Goal: Check status: Check status

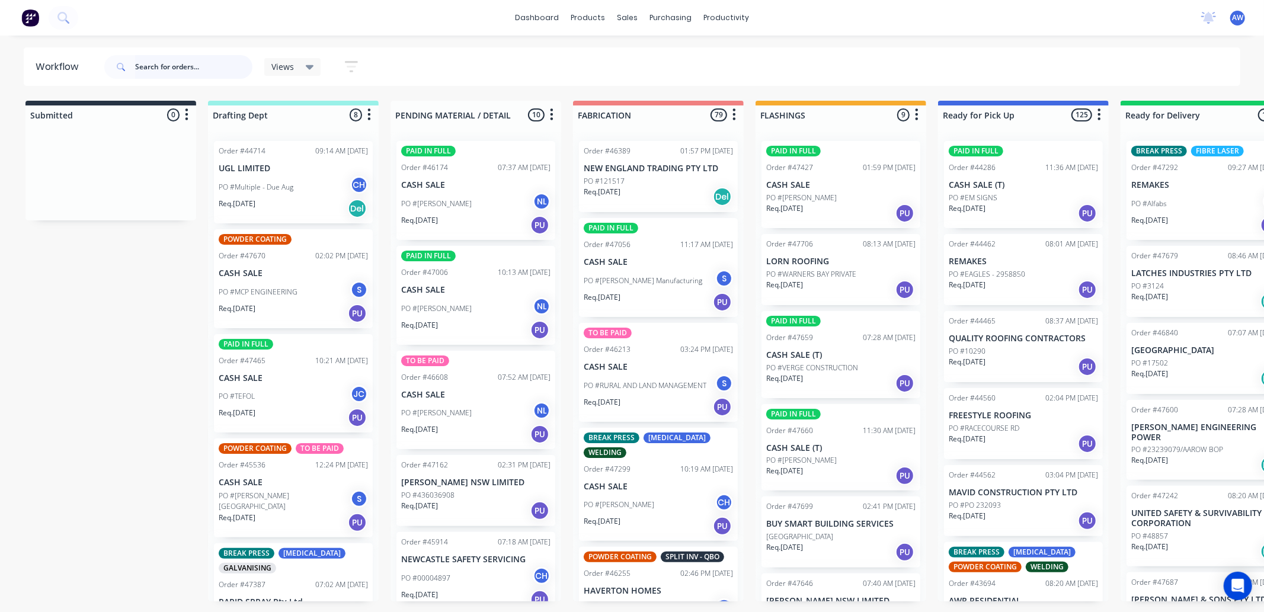
click at [156, 69] on input "text" at bounding box center [193, 67] width 117 height 24
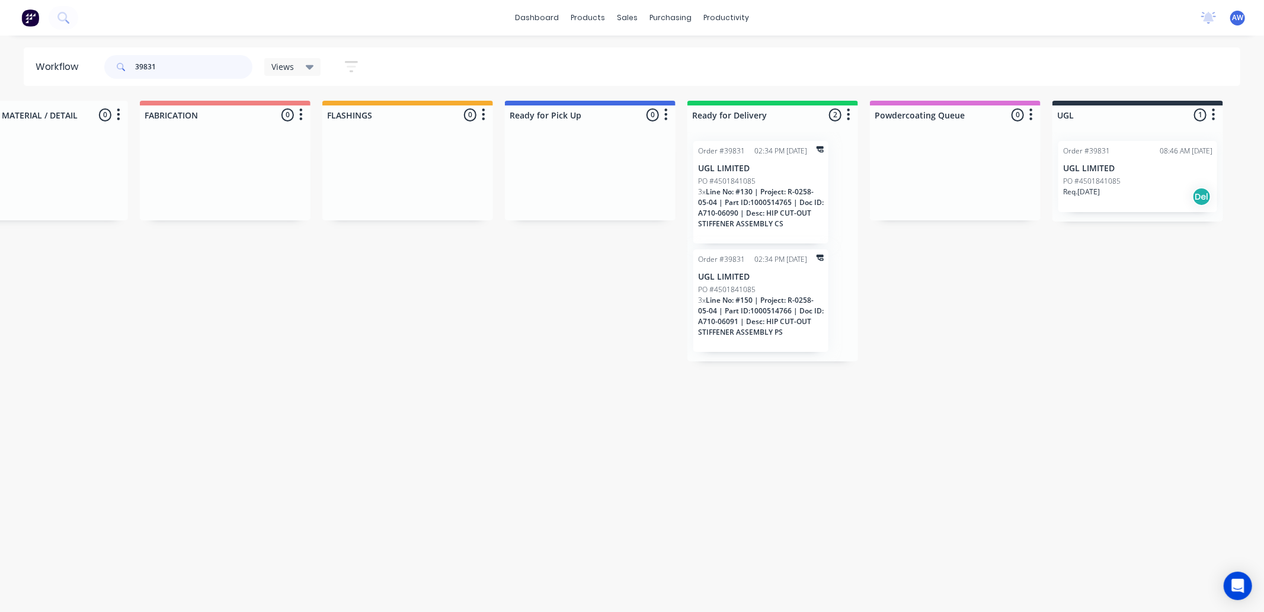
scroll to position [0, 612]
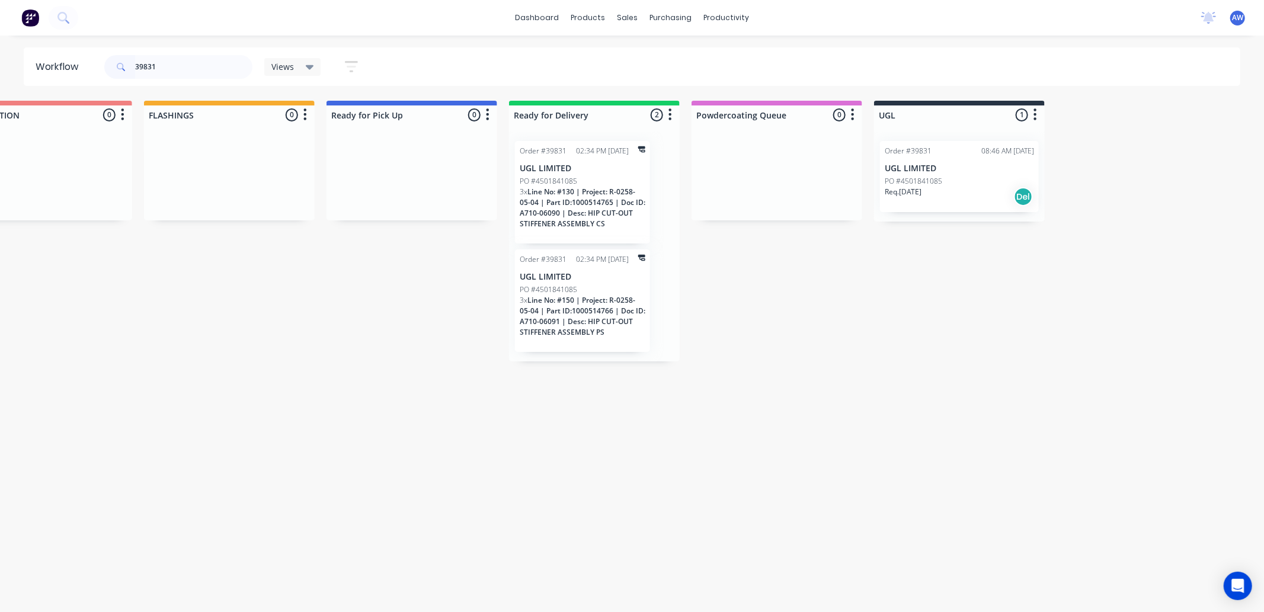
click at [994, 172] on p "UGL LIMITED" at bounding box center [959, 169] width 149 height 10
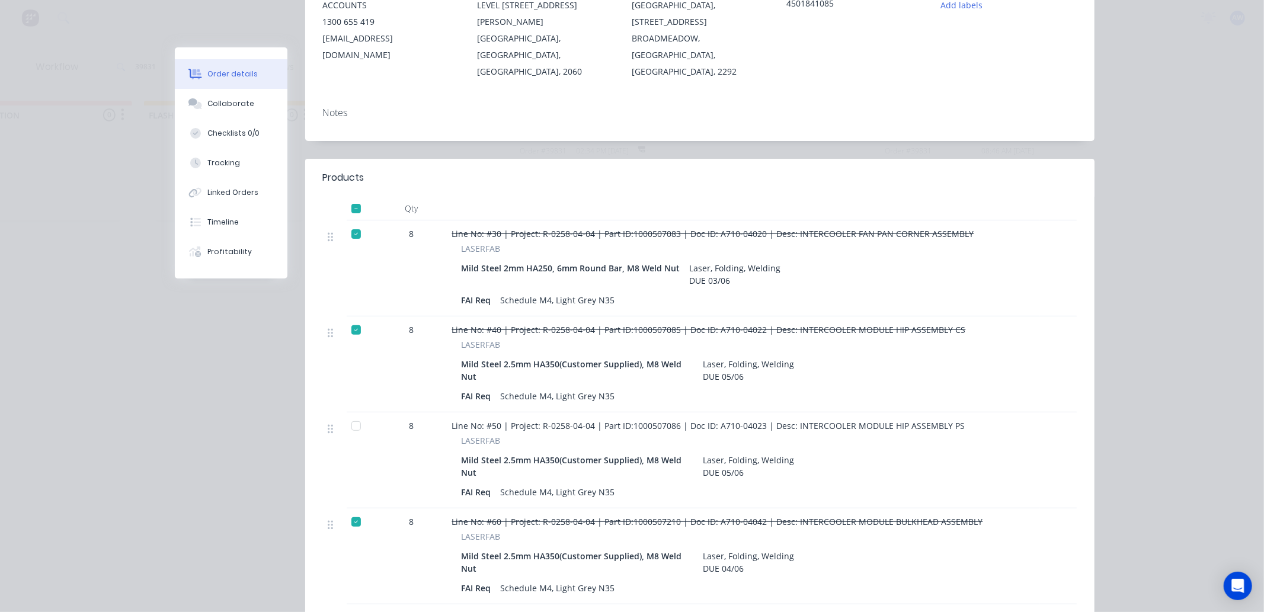
scroll to position [263, 0]
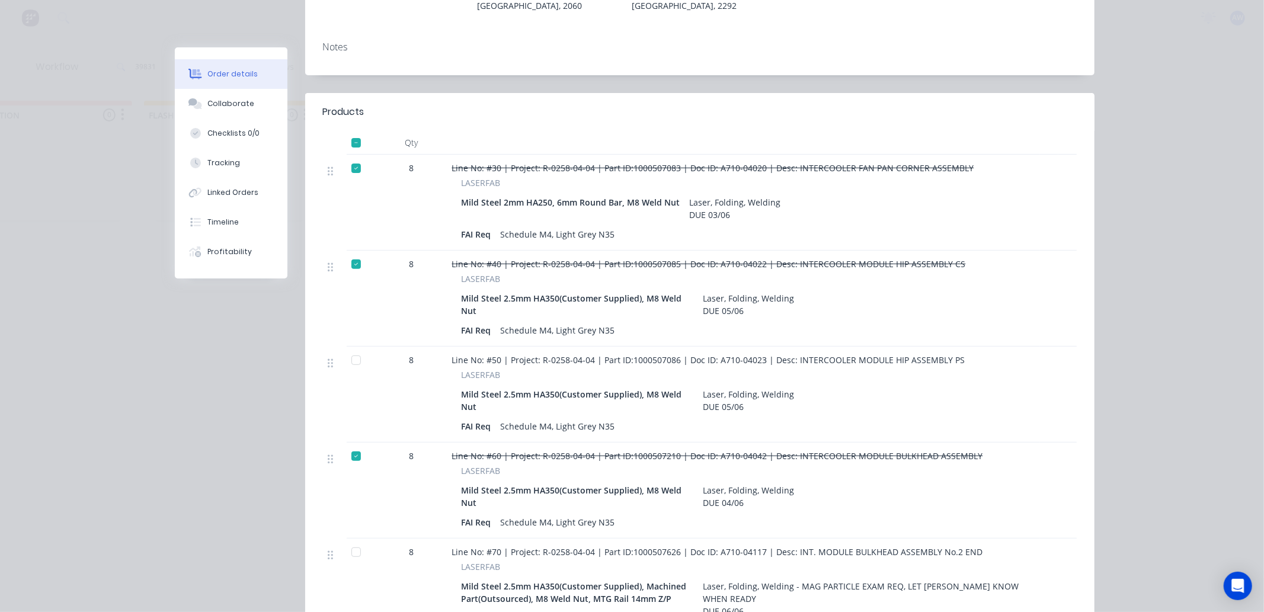
click at [350, 349] on div at bounding box center [356, 361] width 24 height 24
click at [220, 166] on div "Tracking" at bounding box center [223, 163] width 33 height 11
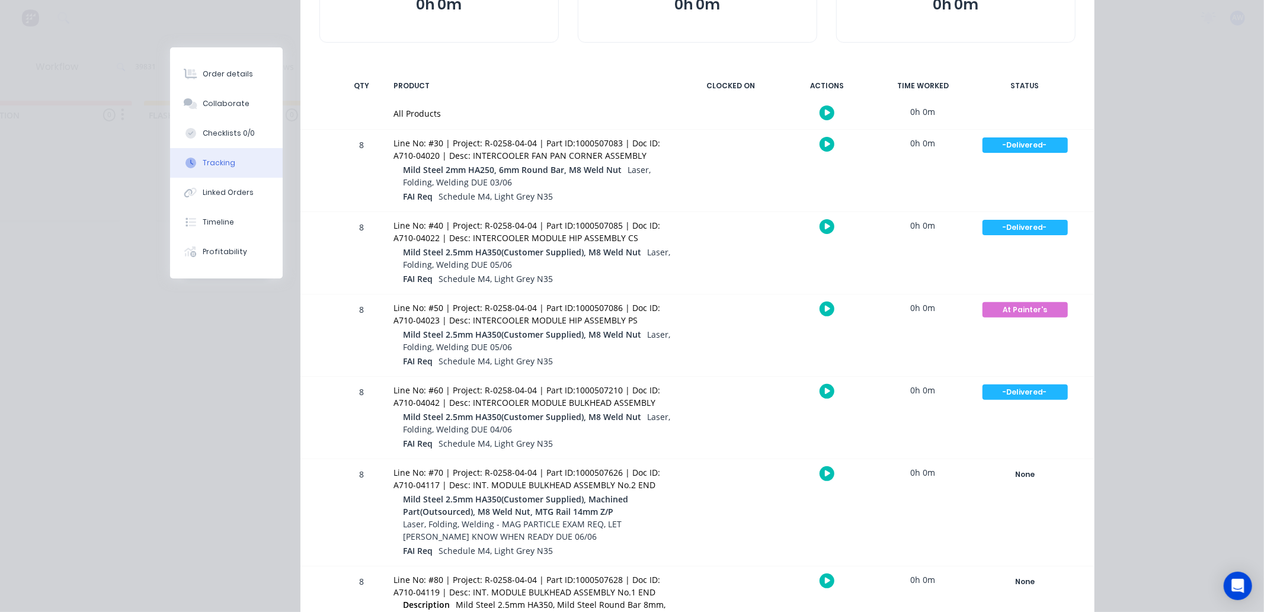
scroll to position [197, 0]
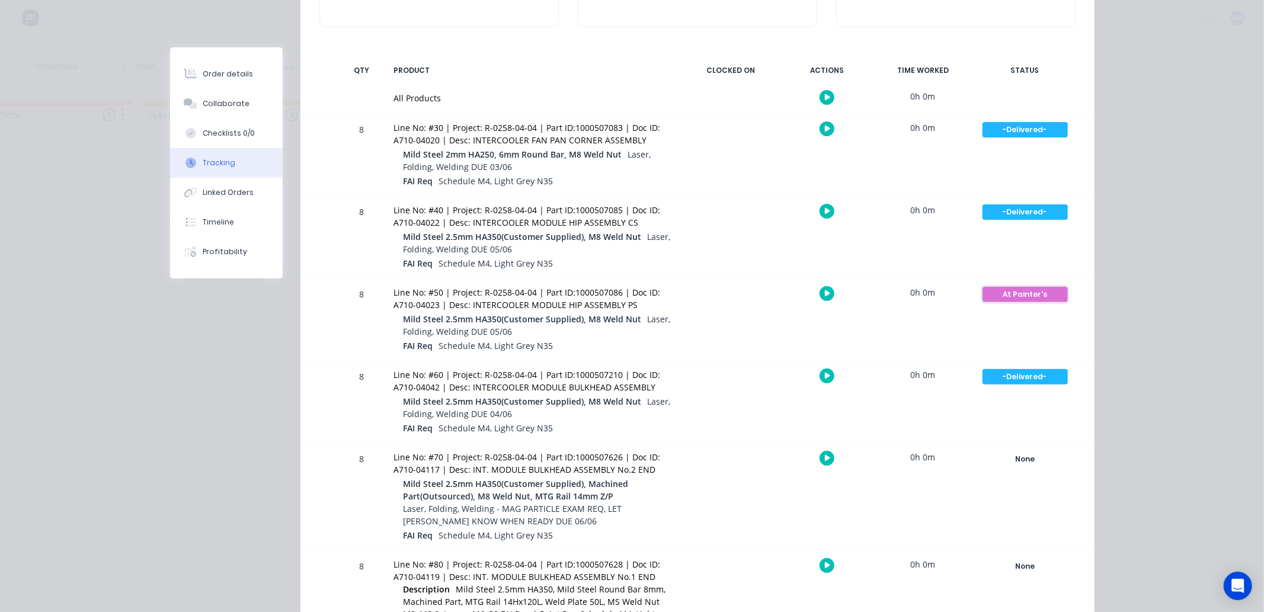
click at [1015, 292] on div "At Painter's" at bounding box center [1025, 294] width 85 height 15
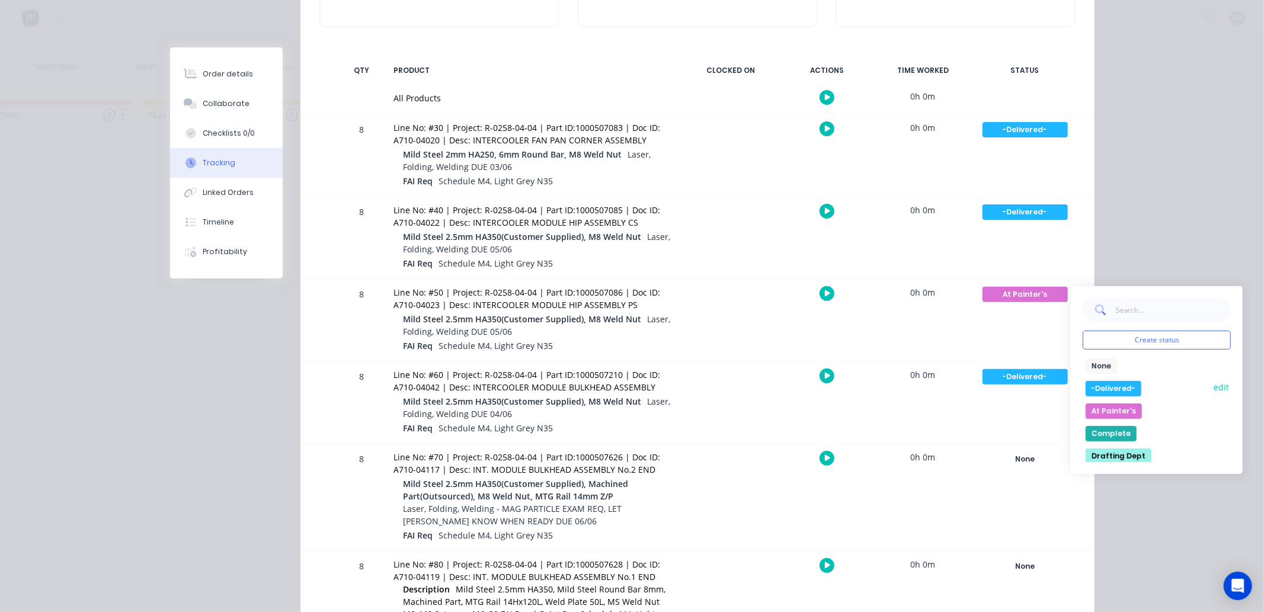
click at [1100, 386] on button "-Delivered-" at bounding box center [1114, 388] width 56 height 15
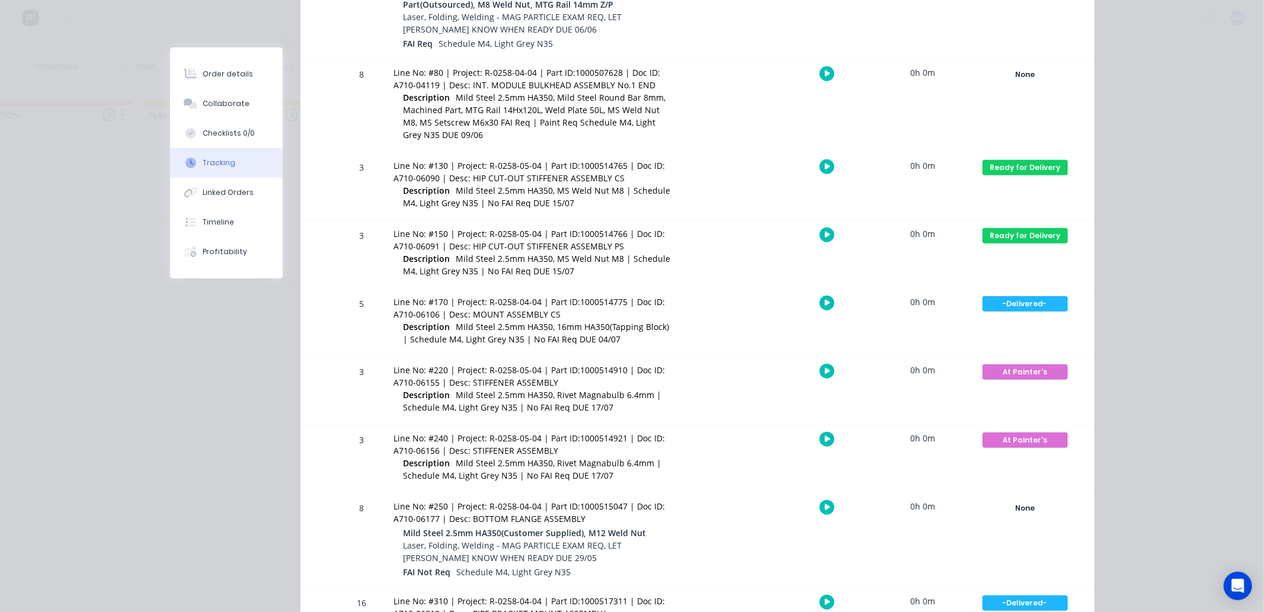
scroll to position [659, 0]
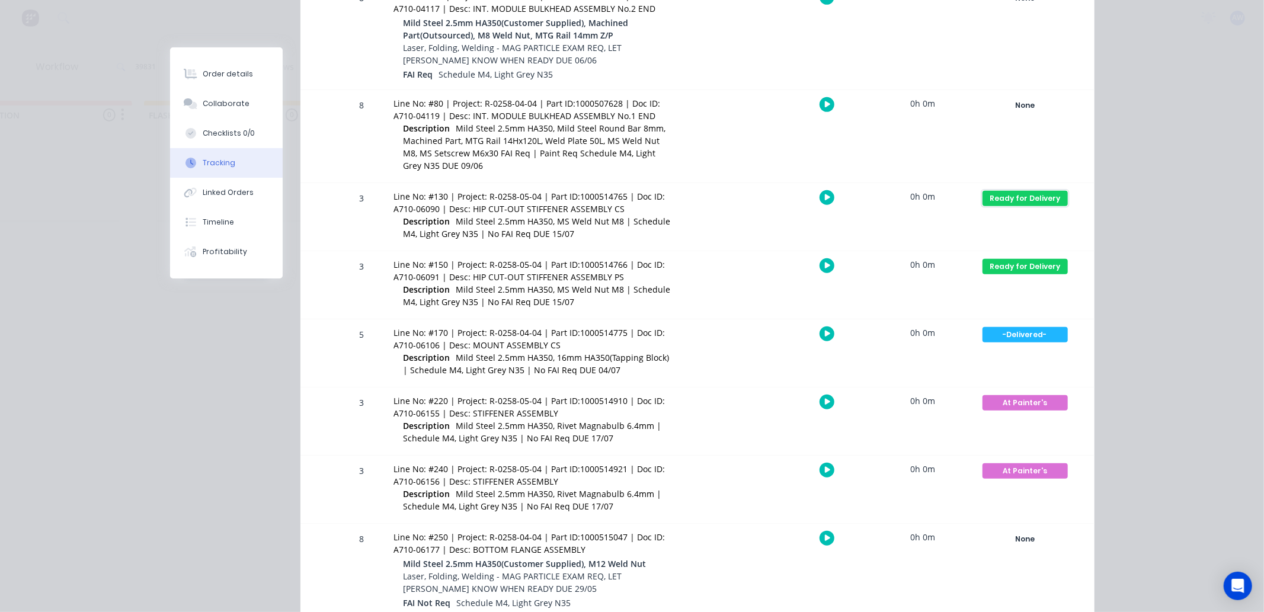
click at [1006, 198] on div "Ready for Delivery" at bounding box center [1025, 198] width 85 height 15
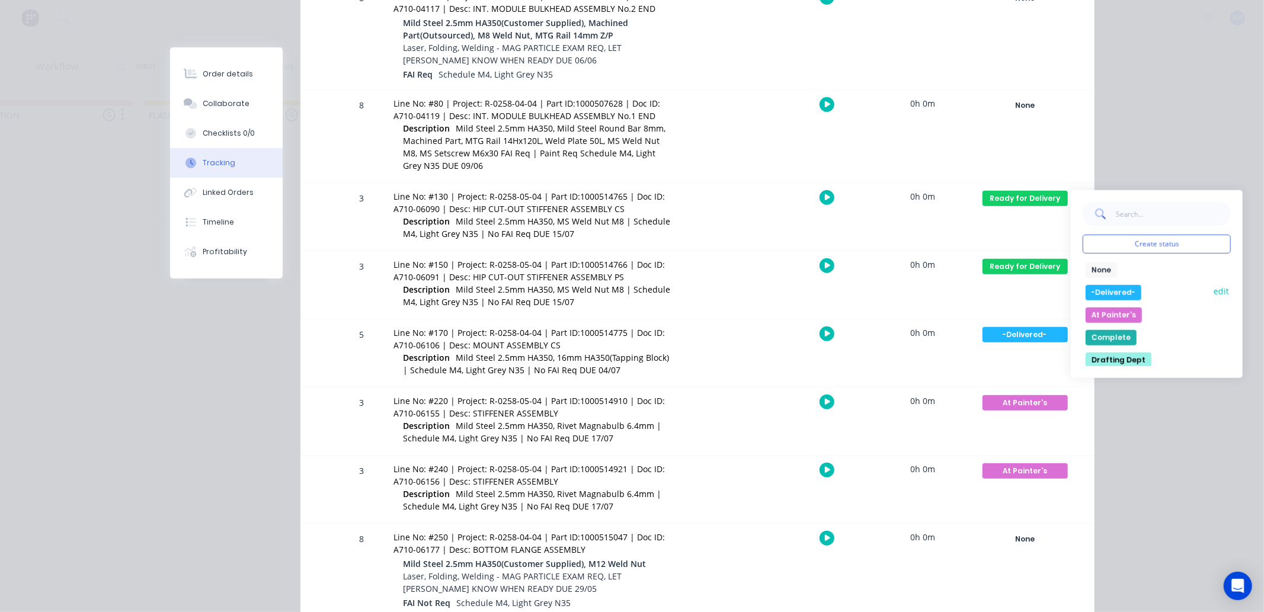
click at [1118, 292] on button "-Delivered-" at bounding box center [1114, 292] width 56 height 15
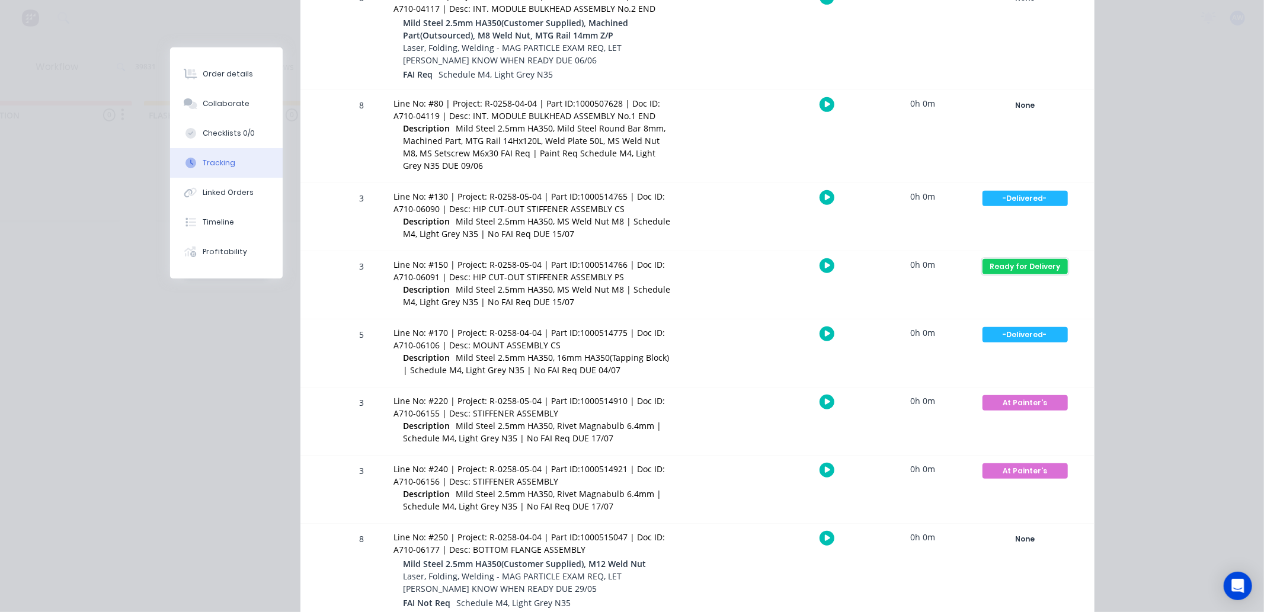
click at [1044, 263] on div "Ready for Delivery" at bounding box center [1025, 266] width 85 height 15
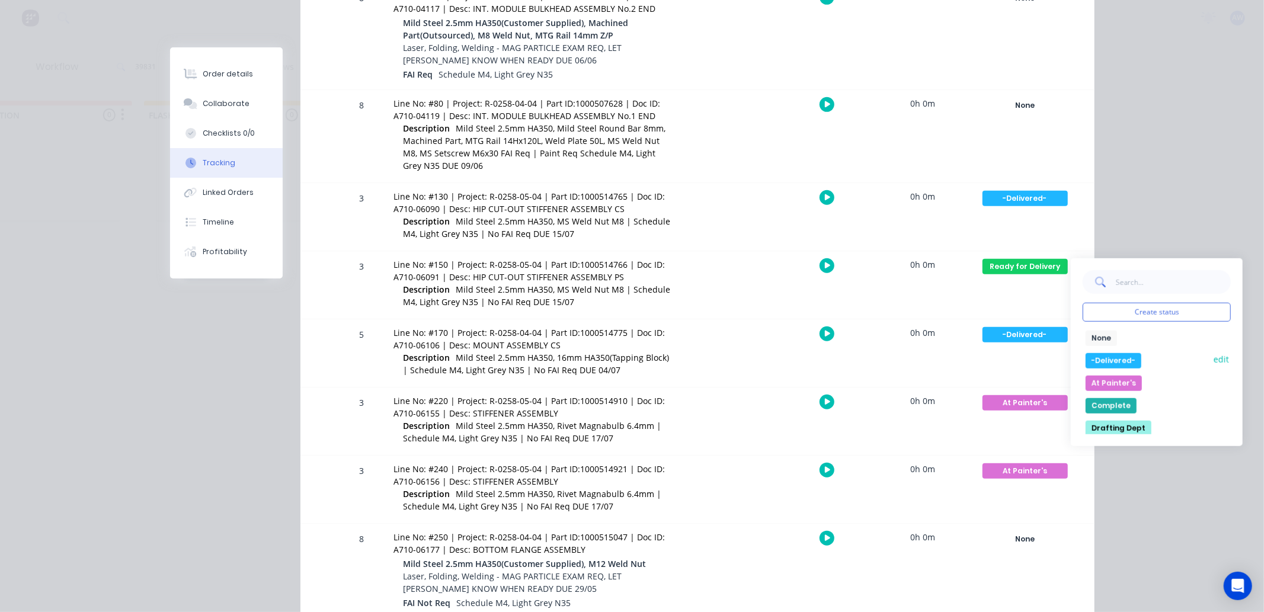
click at [1105, 362] on button "-Delivered-" at bounding box center [1114, 360] width 56 height 15
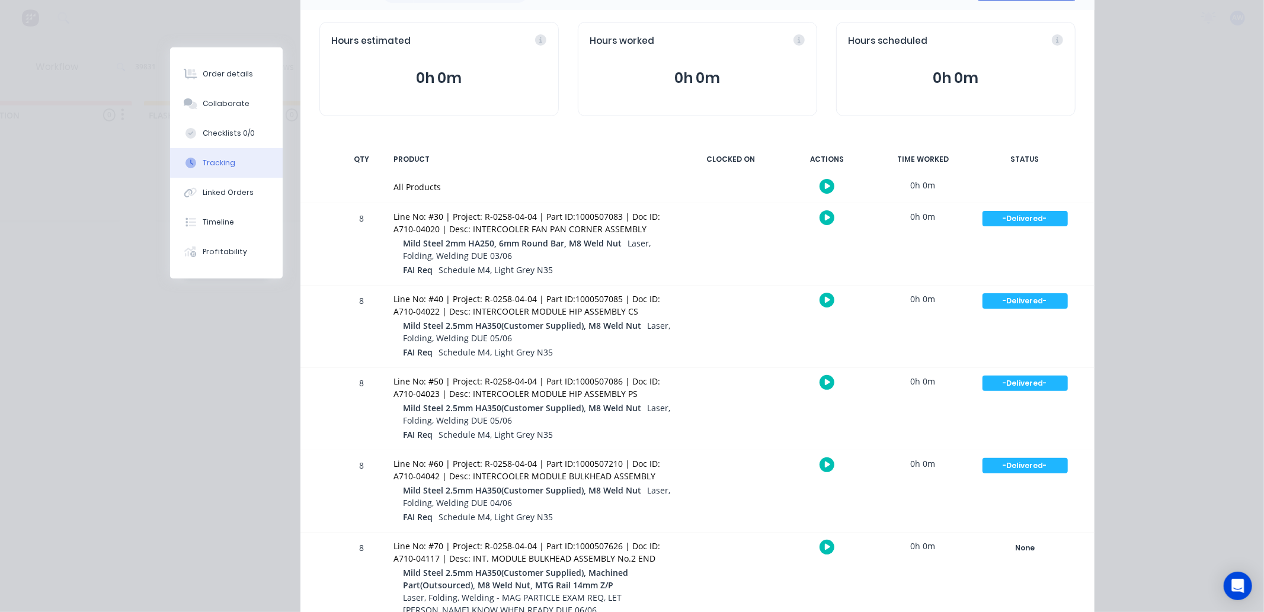
scroll to position [0, 0]
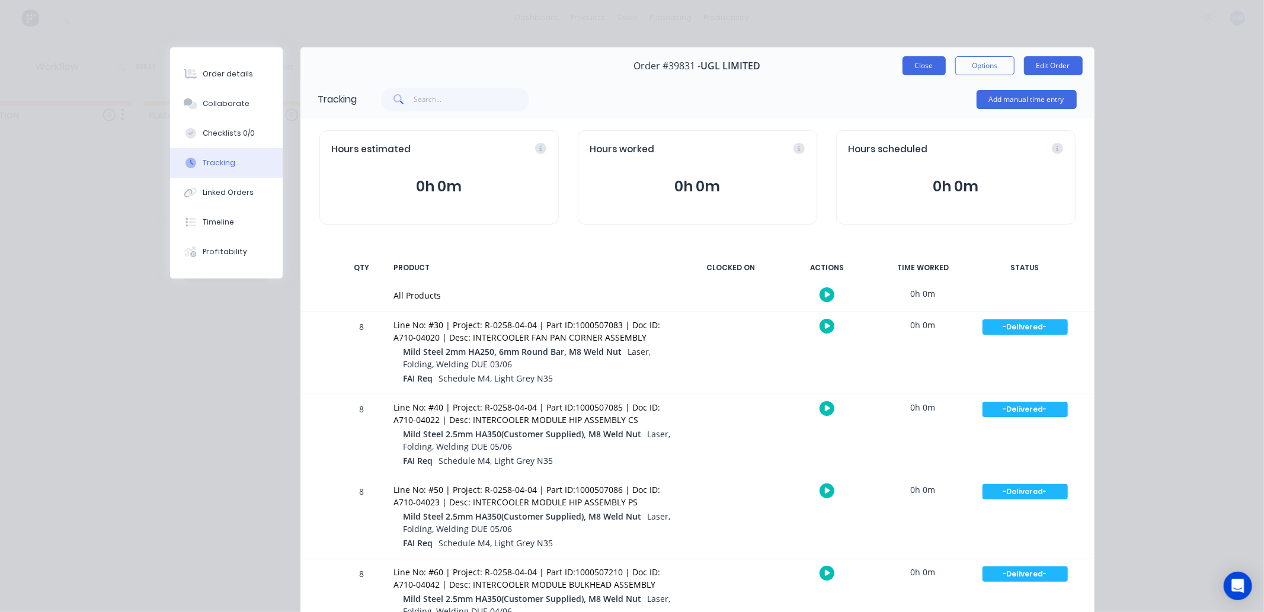
click at [904, 65] on button "Close" at bounding box center [924, 65] width 43 height 19
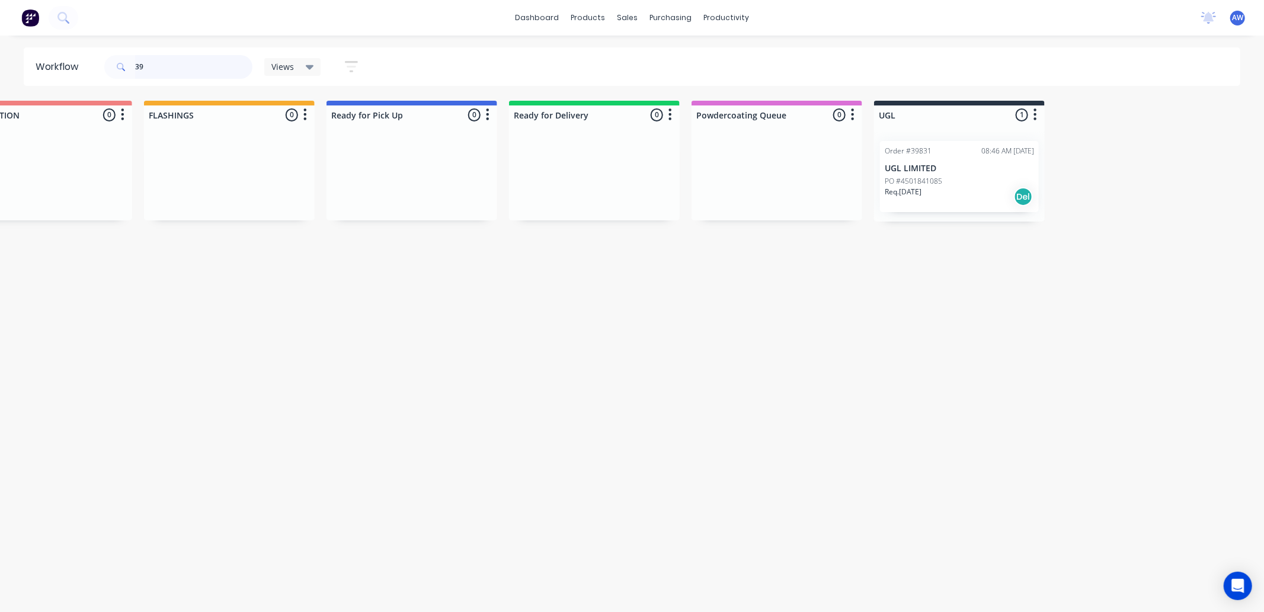
type input "3"
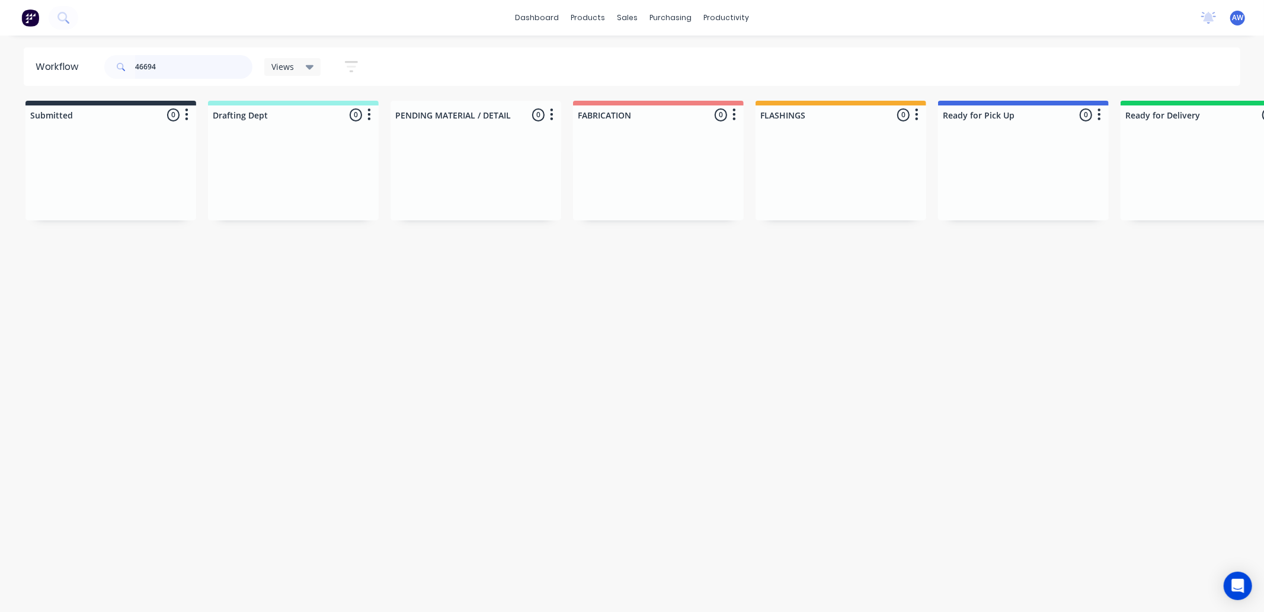
scroll to position [0, 712]
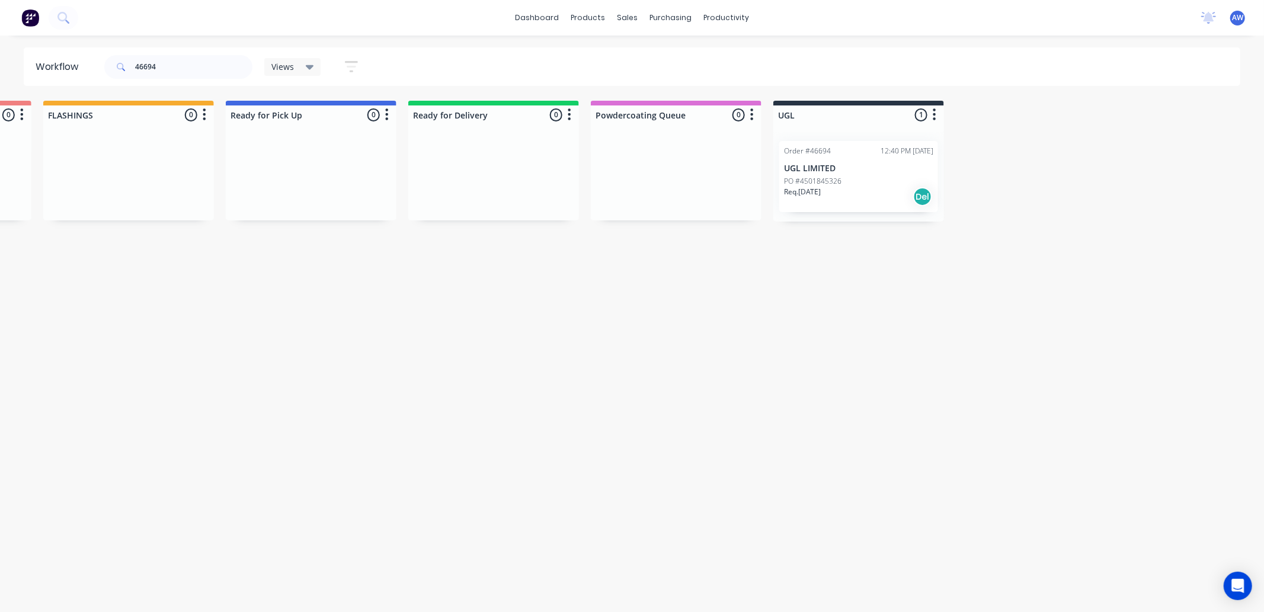
click at [850, 176] on div "PO #4501845326" at bounding box center [858, 181] width 149 height 11
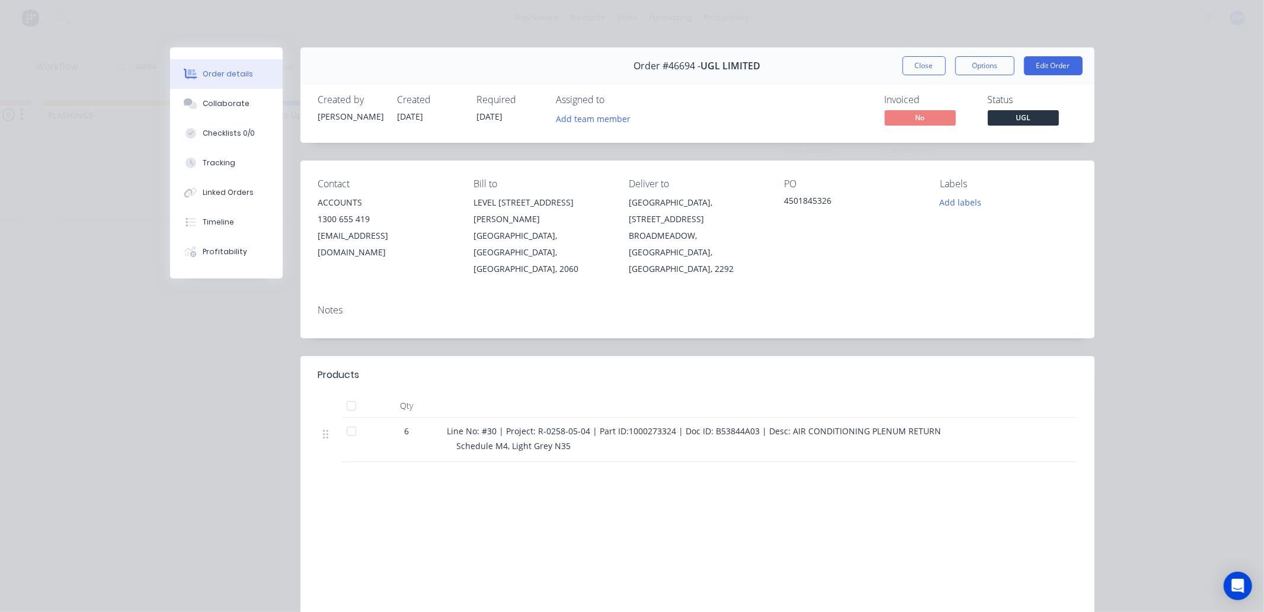
click at [343, 420] on div at bounding box center [352, 432] width 24 height 24
click at [211, 164] on div "Tracking" at bounding box center [219, 163] width 33 height 11
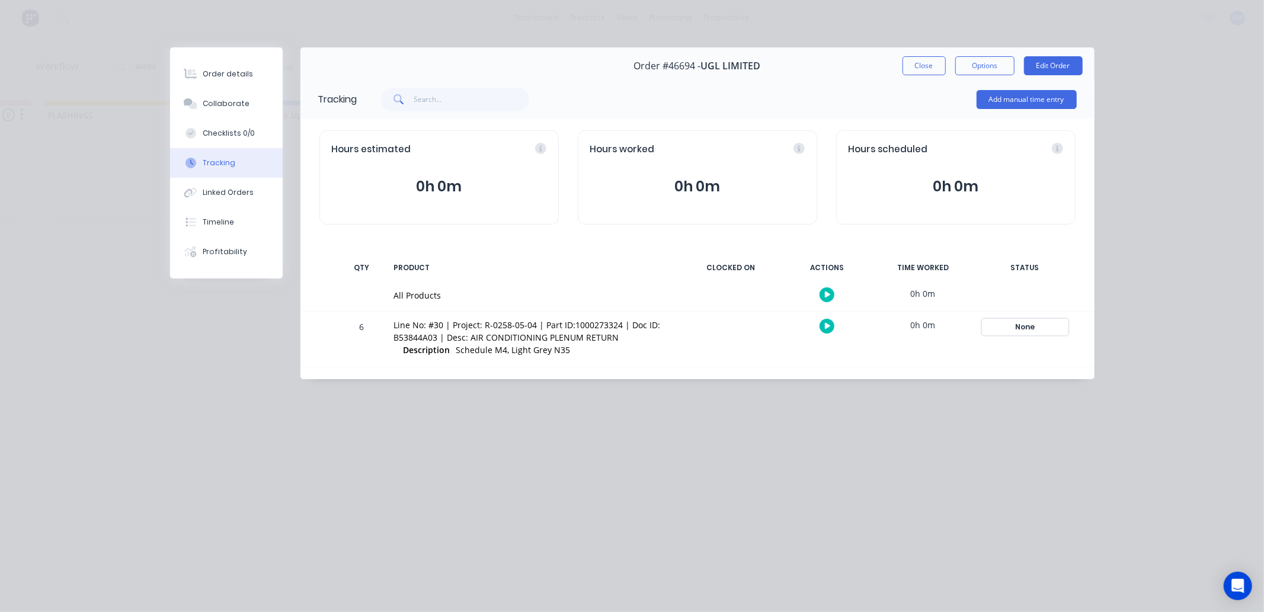
click at [1018, 327] on div "None" at bounding box center [1025, 326] width 85 height 15
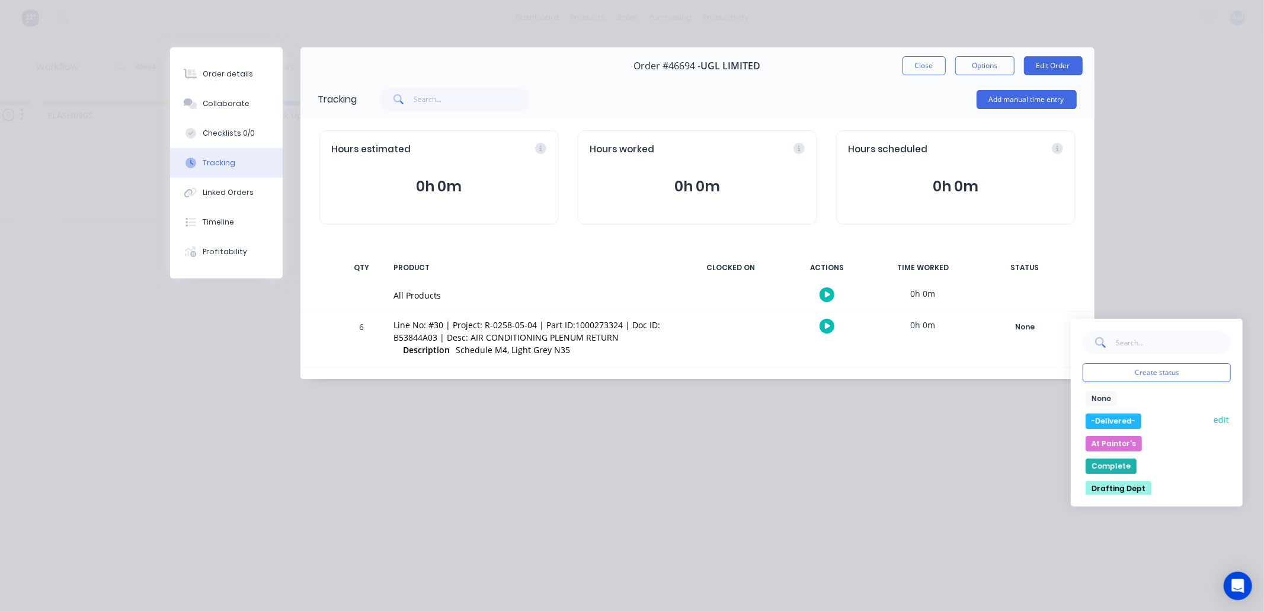
click at [1110, 419] on button "-Delivered-" at bounding box center [1114, 421] width 56 height 15
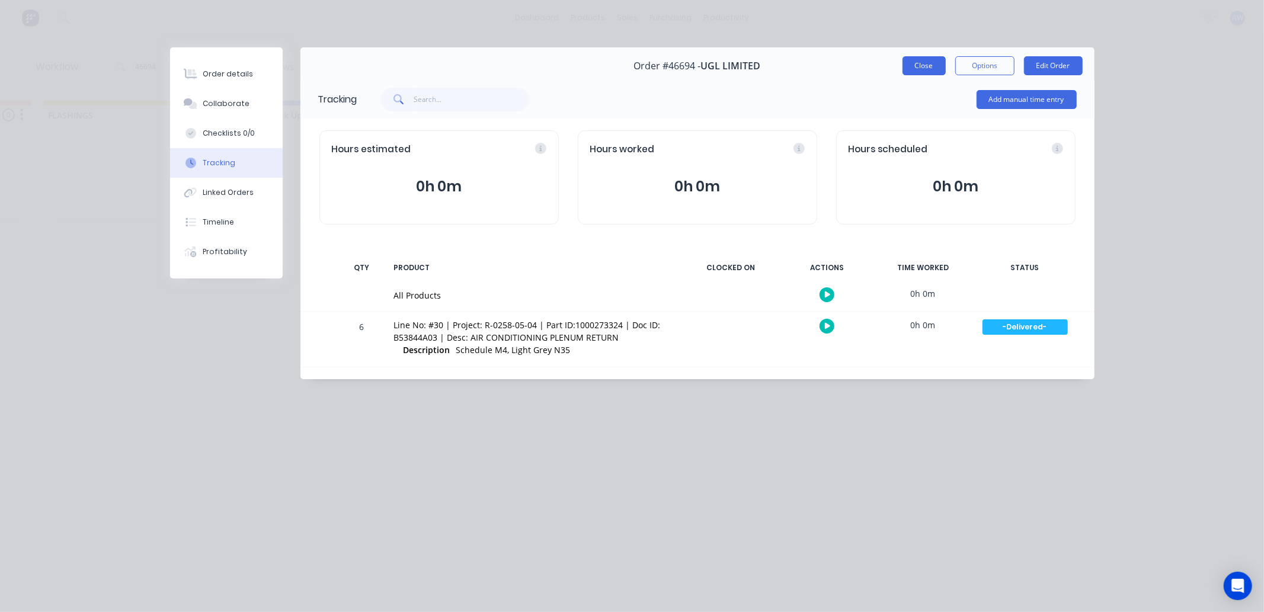
click at [926, 60] on button "Close" at bounding box center [924, 65] width 43 height 19
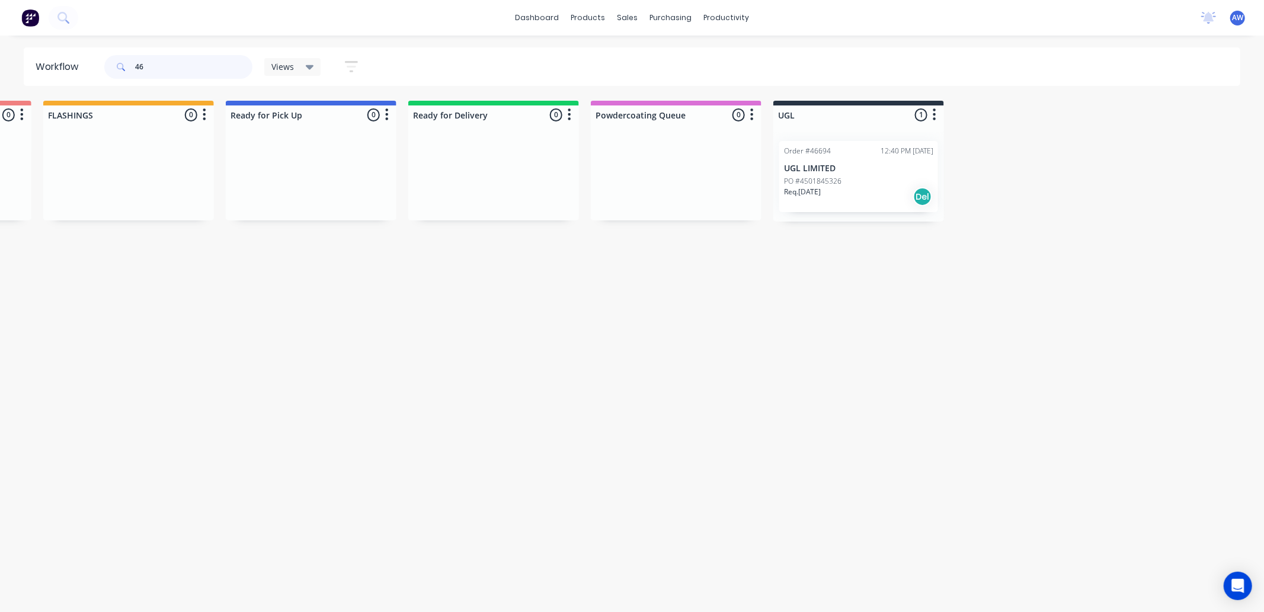
type input "4"
click at [897, 193] on div "Req. [DATE] Del" at bounding box center [858, 197] width 149 height 20
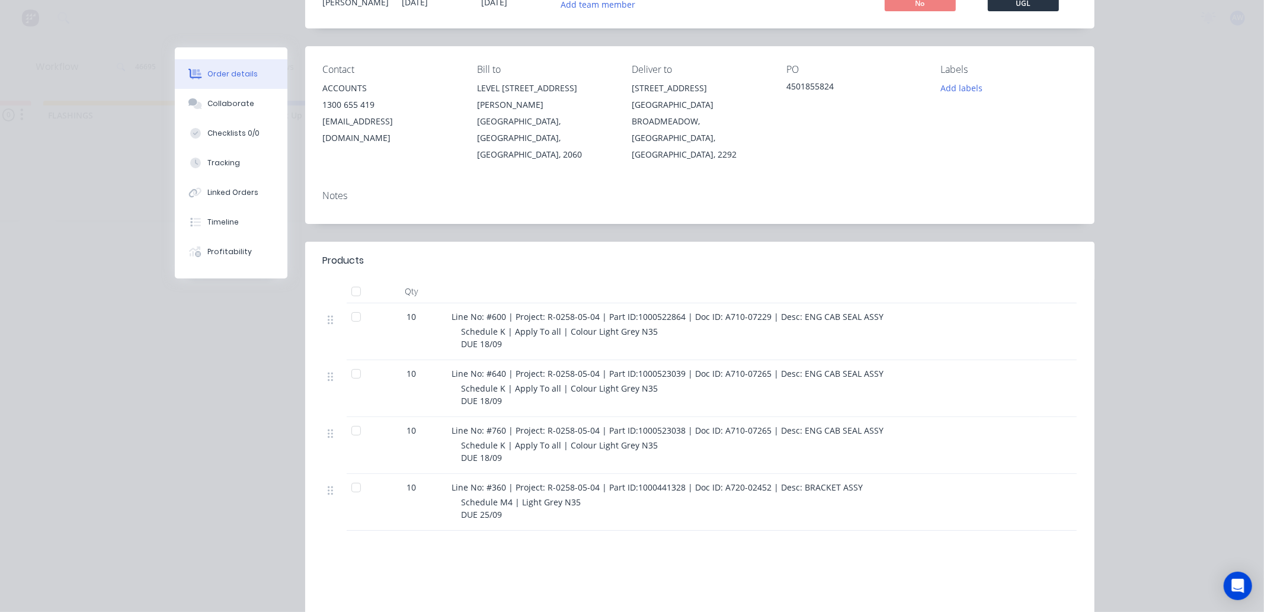
scroll to position [197, 0]
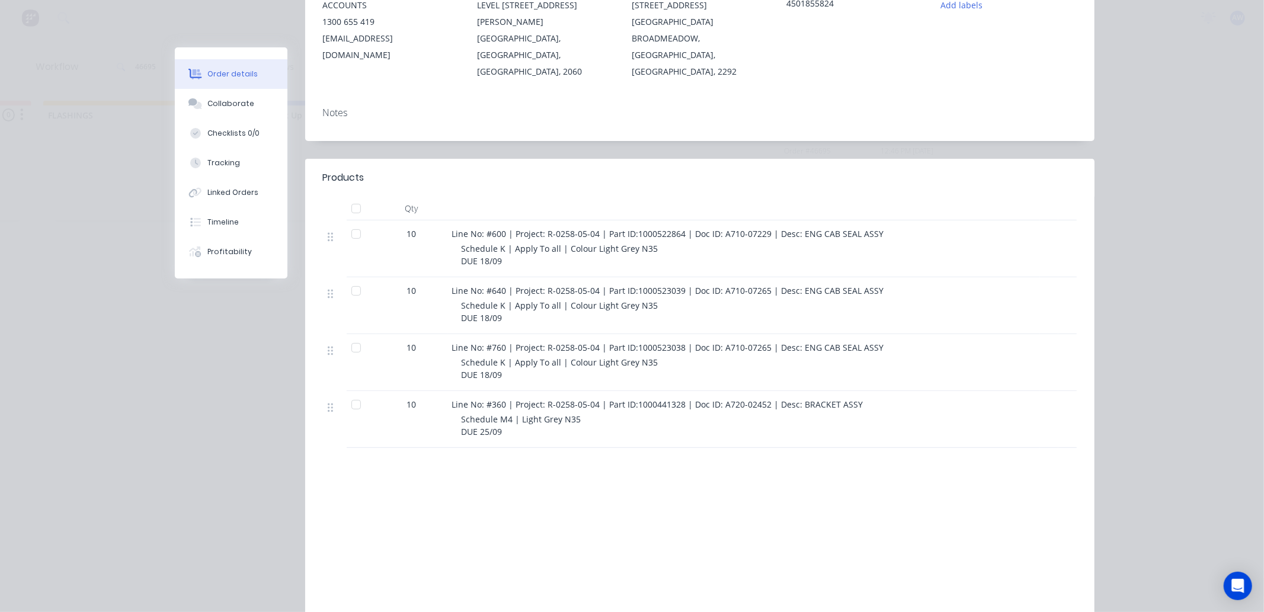
click at [346, 338] on div at bounding box center [356, 348] width 24 height 24
click at [217, 164] on div "Tracking" at bounding box center [223, 163] width 33 height 11
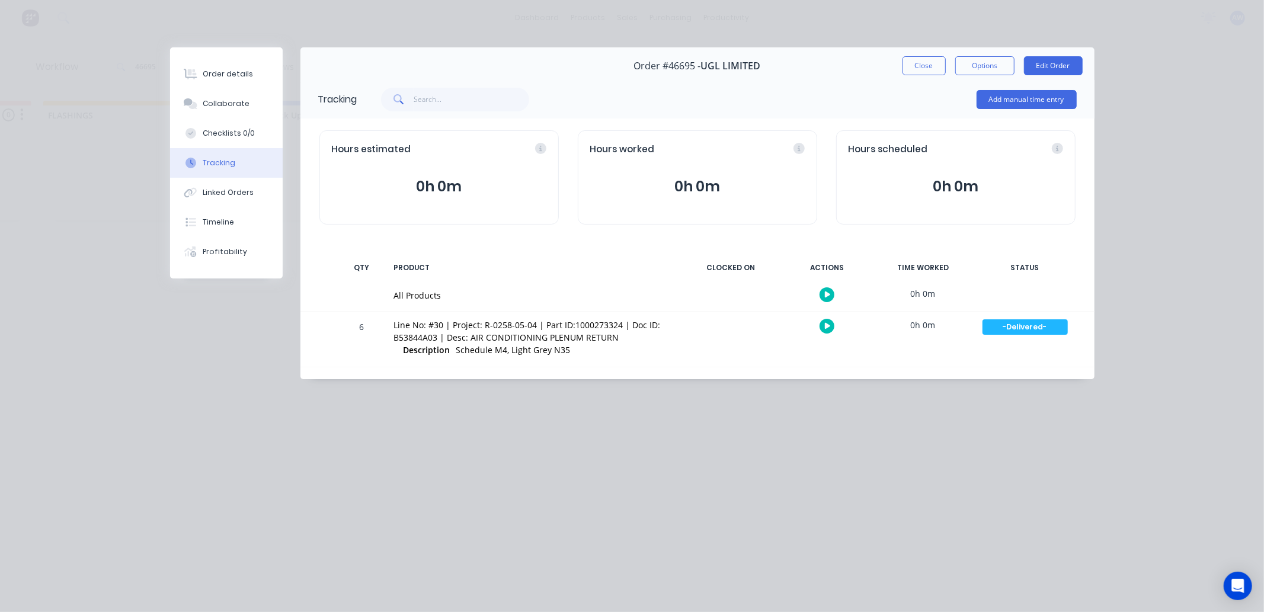
scroll to position [0, 0]
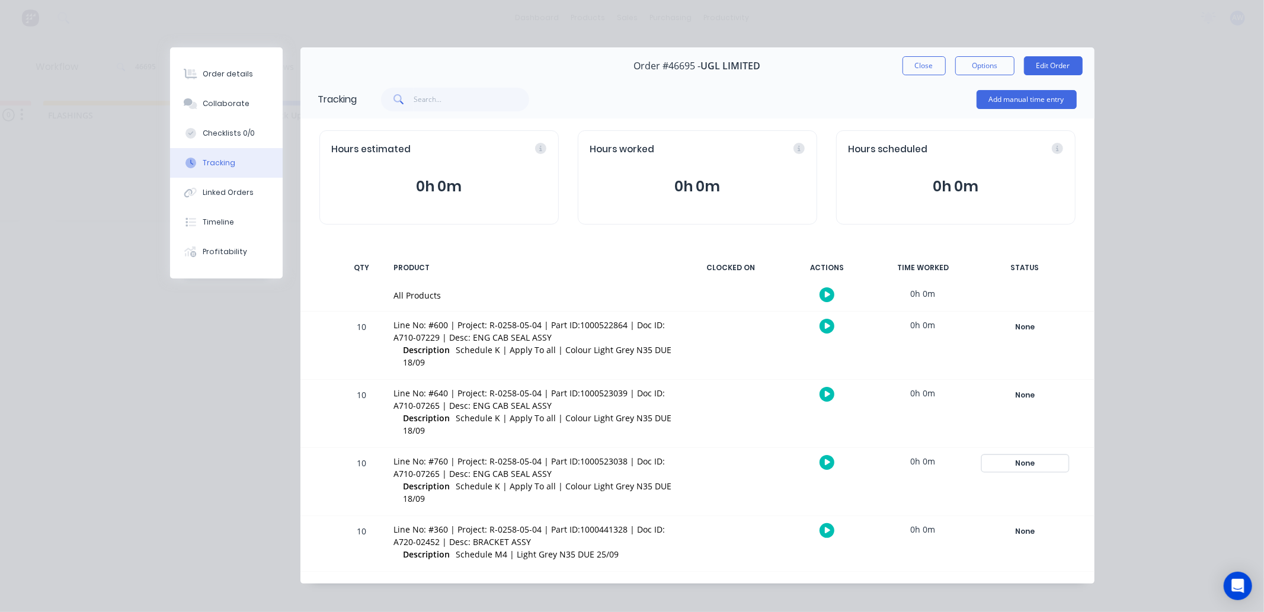
click at [1022, 462] on div "None" at bounding box center [1025, 463] width 85 height 15
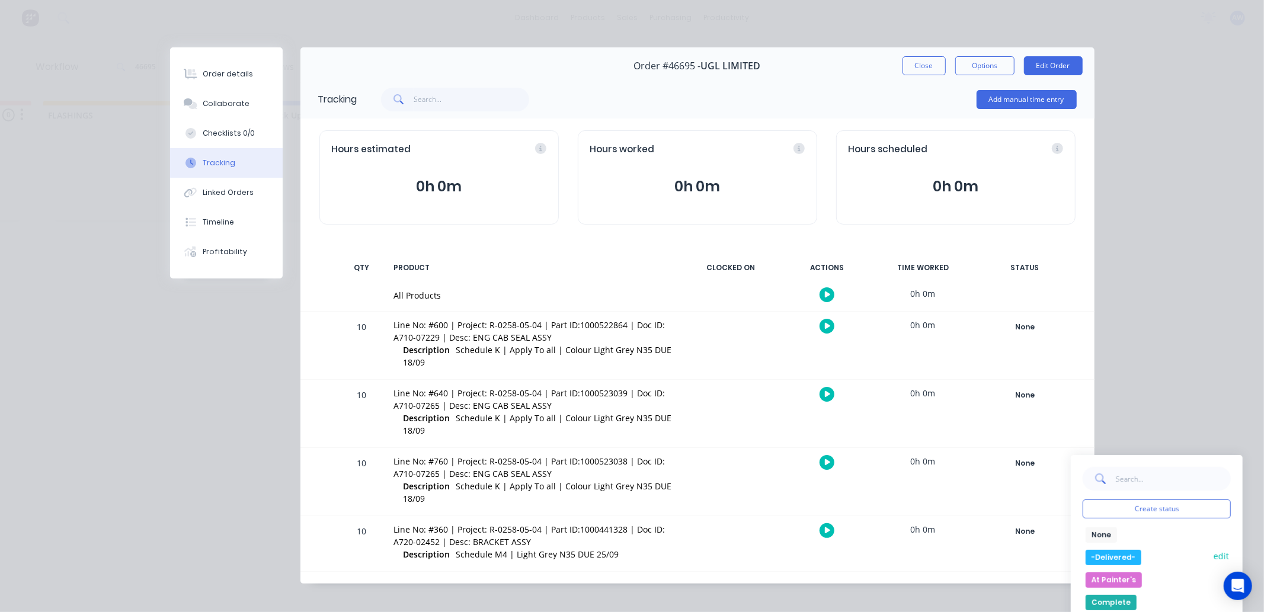
click at [1108, 556] on button "-Delivered-" at bounding box center [1114, 557] width 56 height 15
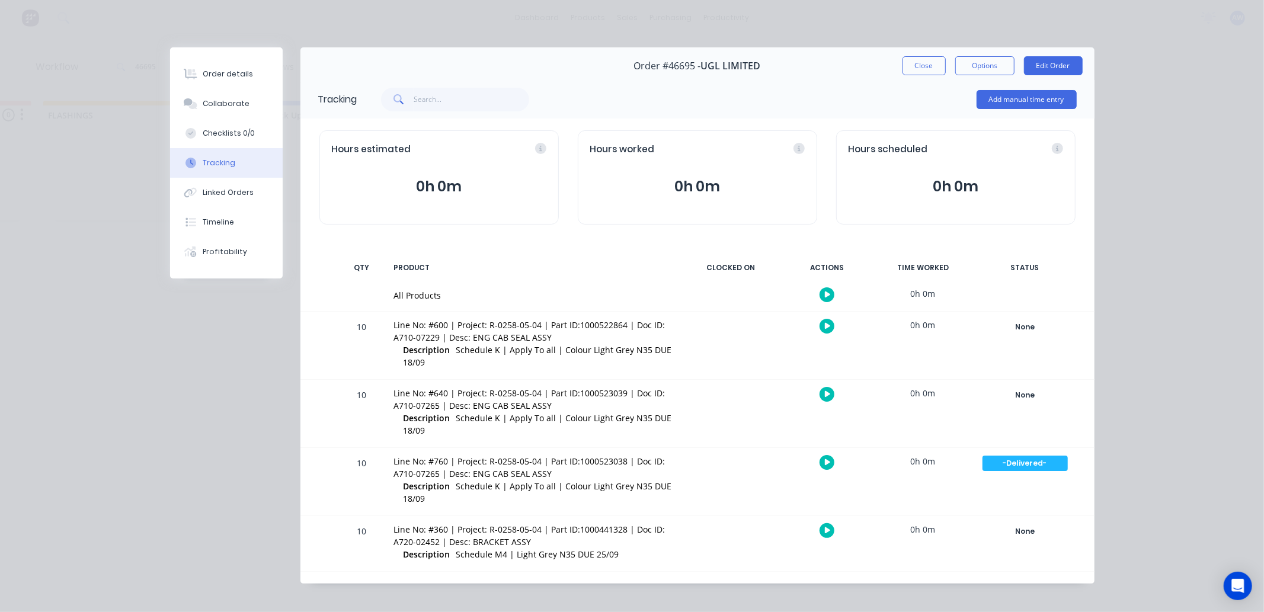
drag, startPoint x: 915, startPoint y: 62, endPoint x: 836, endPoint y: 75, distance: 79.4
click at [916, 63] on button "Close" at bounding box center [924, 65] width 43 height 19
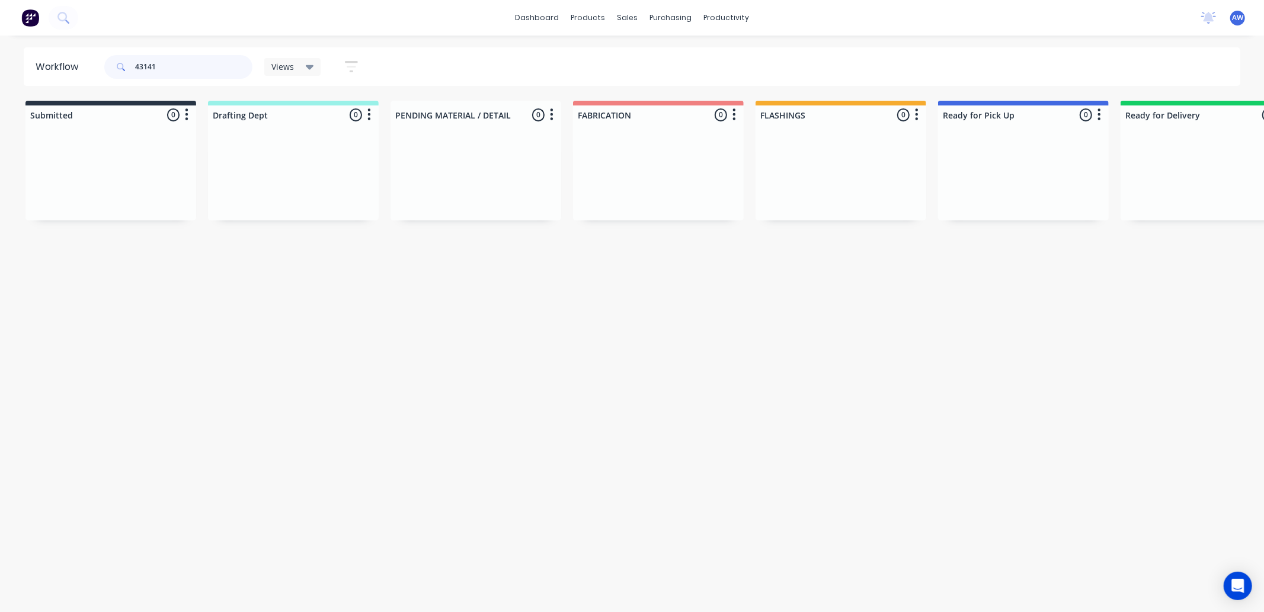
scroll to position [0, 712]
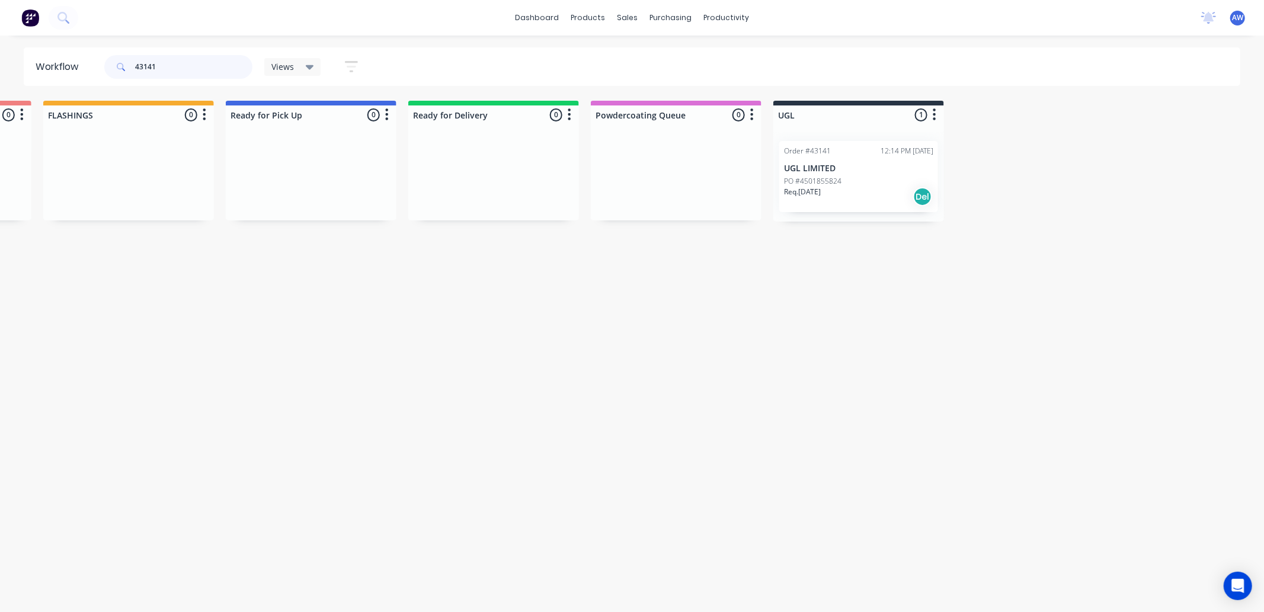
type input "43141"
click at [870, 180] on div "PO #4501855824" at bounding box center [858, 181] width 149 height 11
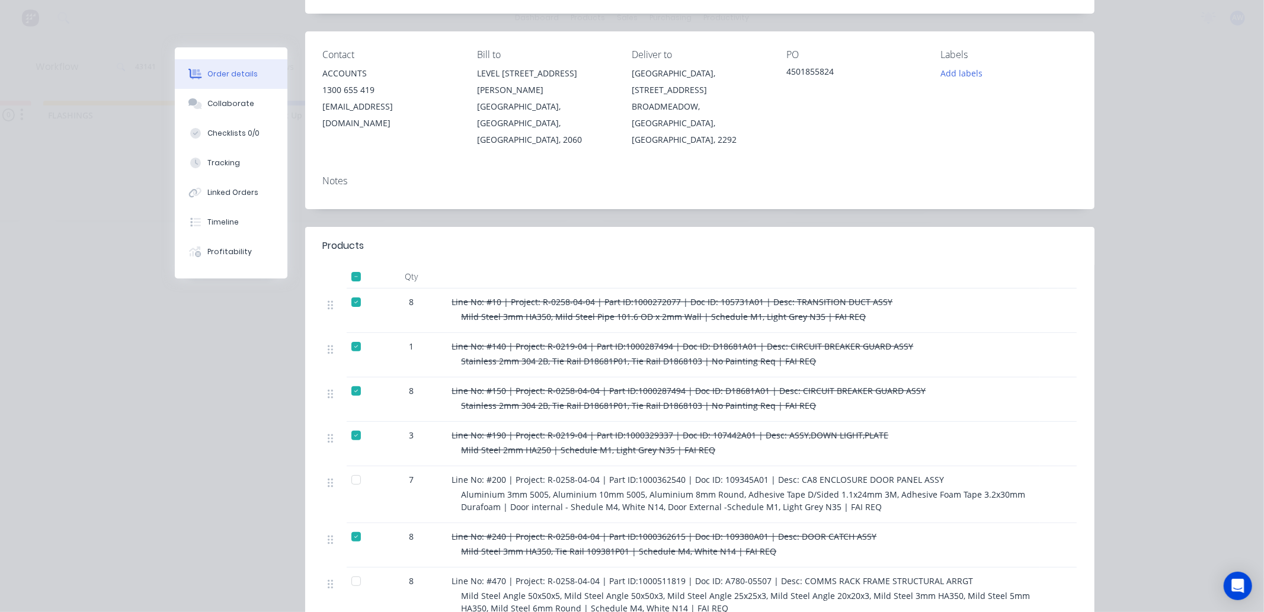
scroll to position [593, 0]
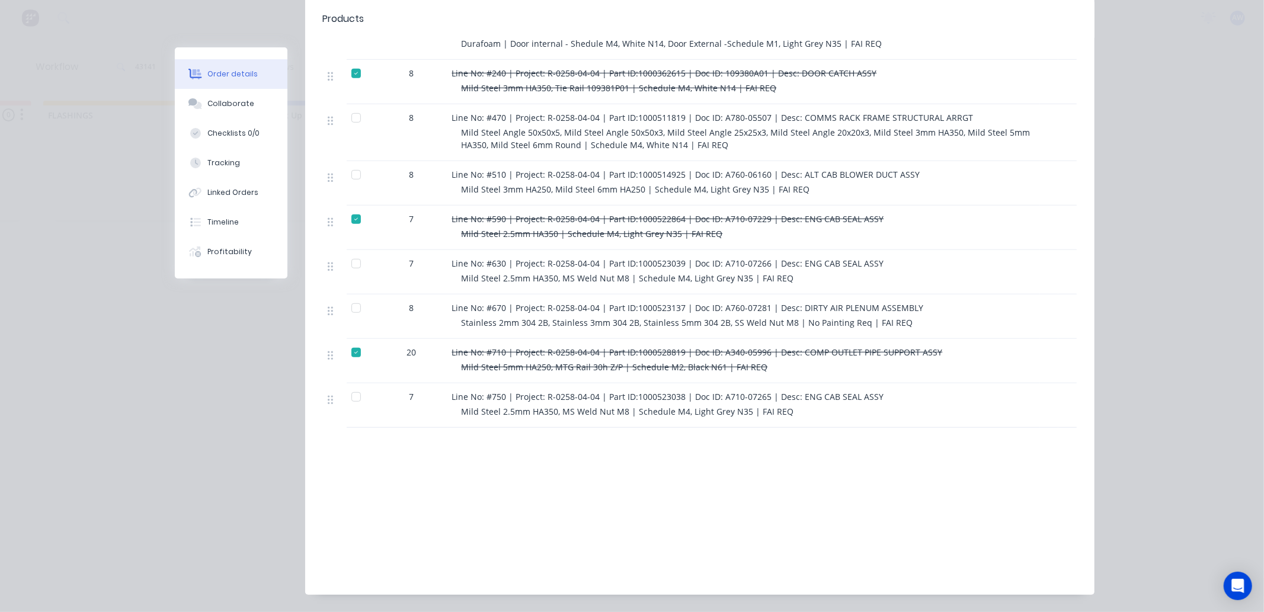
click at [347, 252] on div at bounding box center [356, 264] width 24 height 24
click at [350, 385] on div at bounding box center [356, 397] width 24 height 24
click at [222, 164] on div "Tracking" at bounding box center [223, 163] width 33 height 11
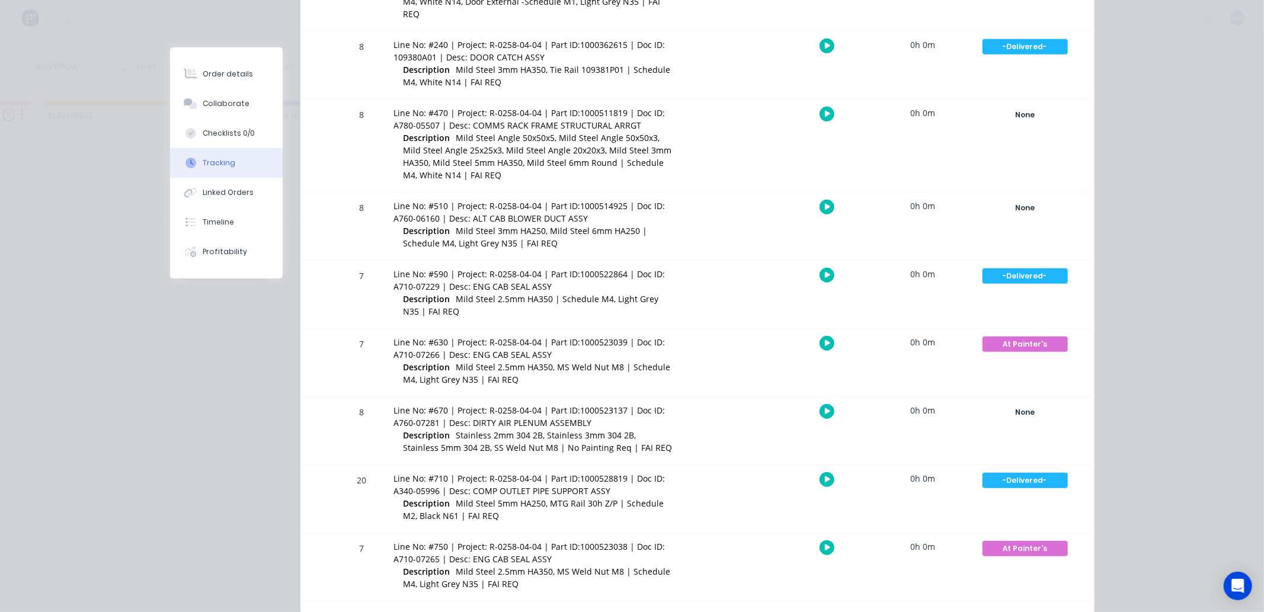
scroll to position [683, 0]
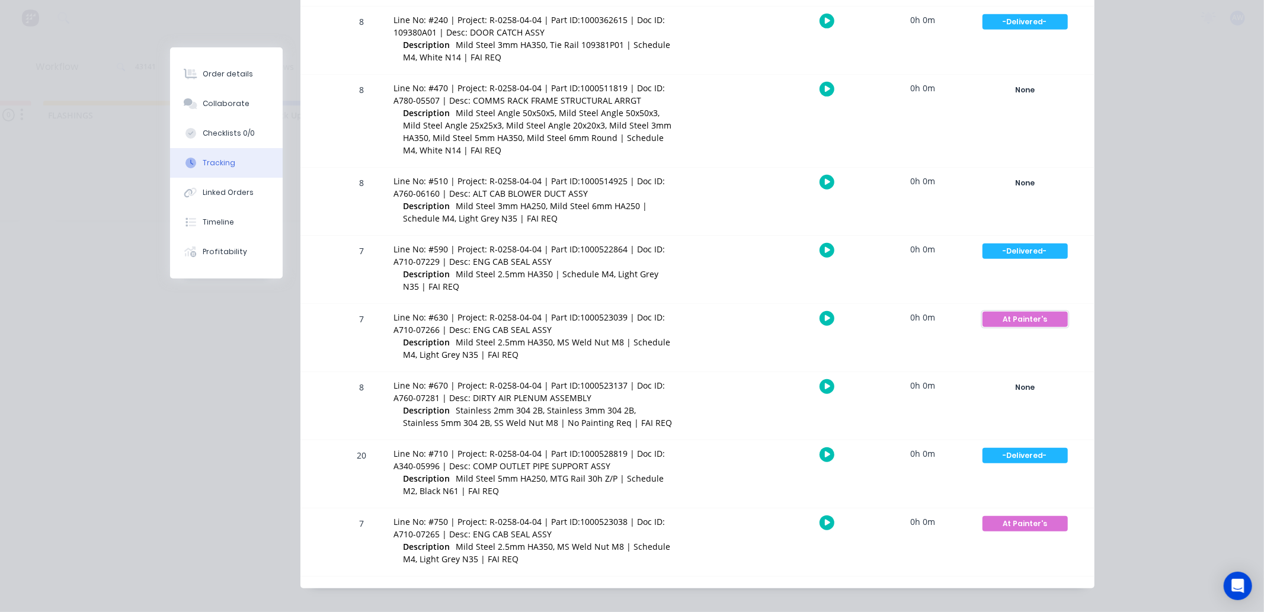
click at [1034, 312] on div "At Painter's" at bounding box center [1025, 319] width 85 height 15
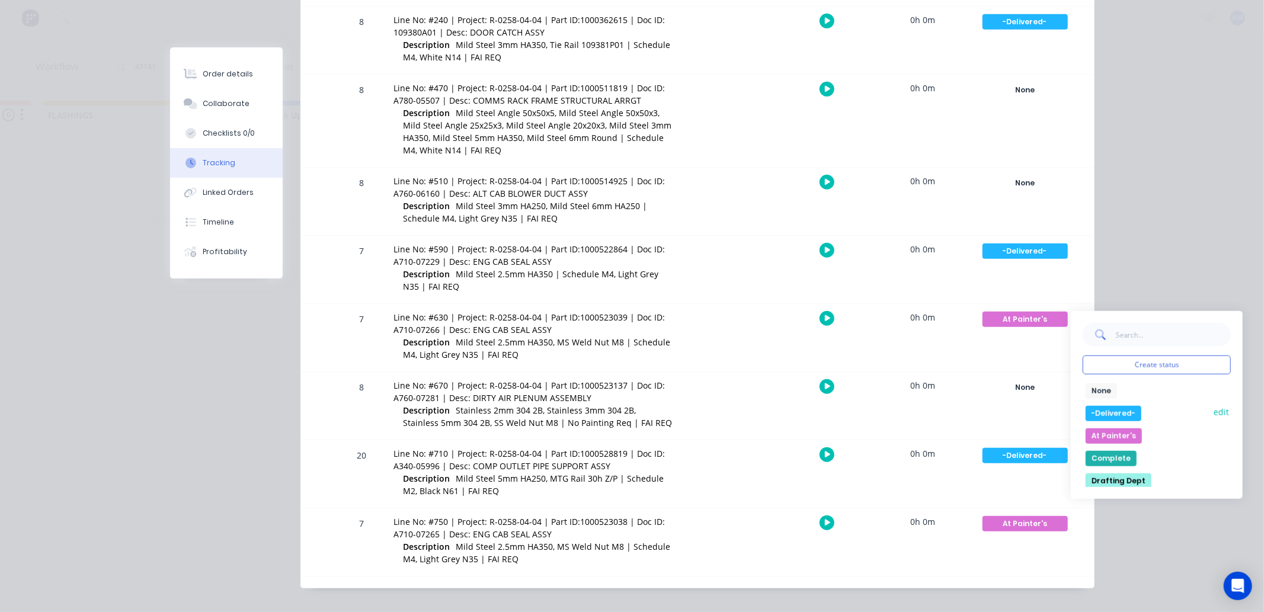
click at [1088, 406] on button "-Delivered-" at bounding box center [1114, 413] width 56 height 15
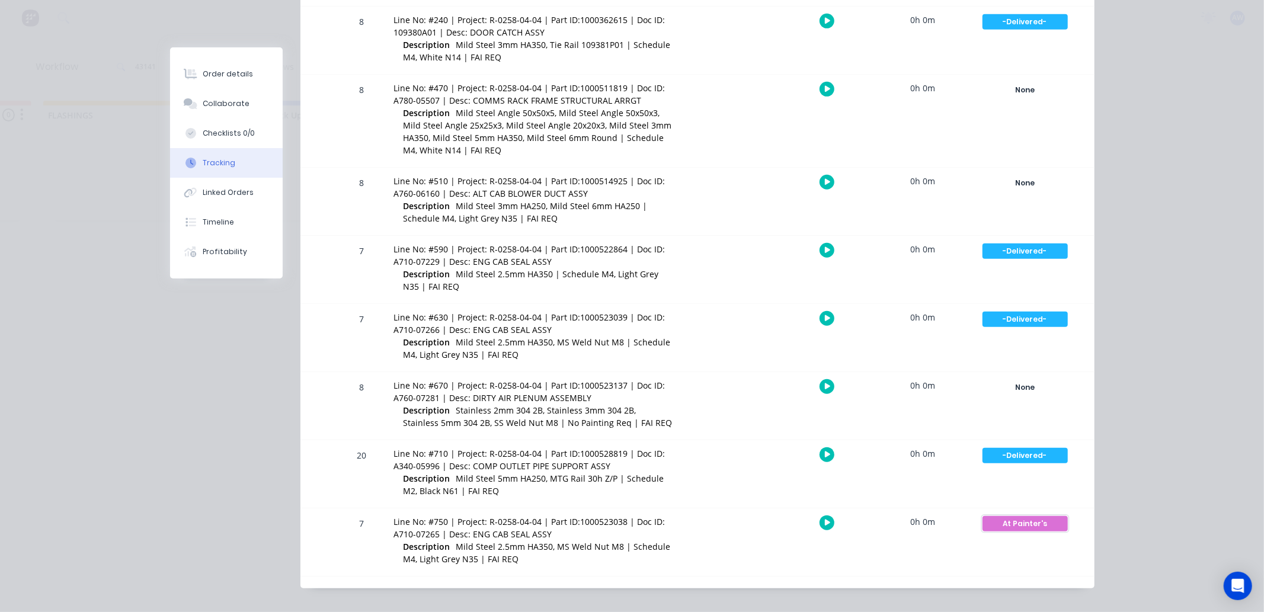
click at [1021, 516] on div "At Painter's" at bounding box center [1025, 523] width 85 height 15
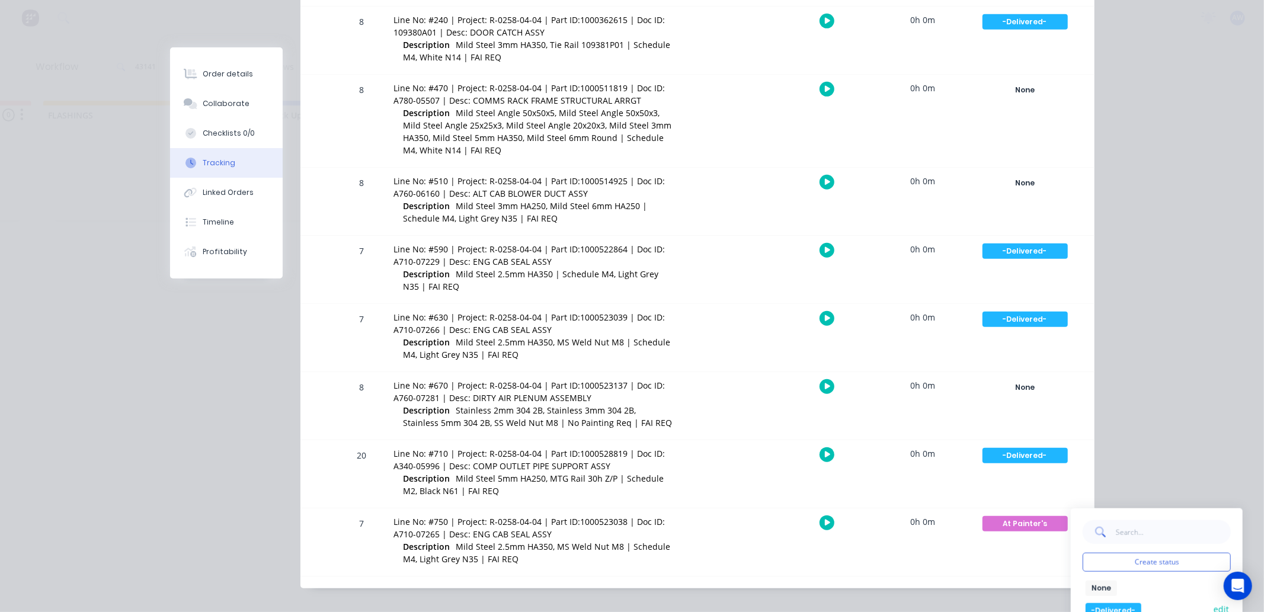
click at [1109, 603] on button "-Delivered-" at bounding box center [1114, 610] width 56 height 15
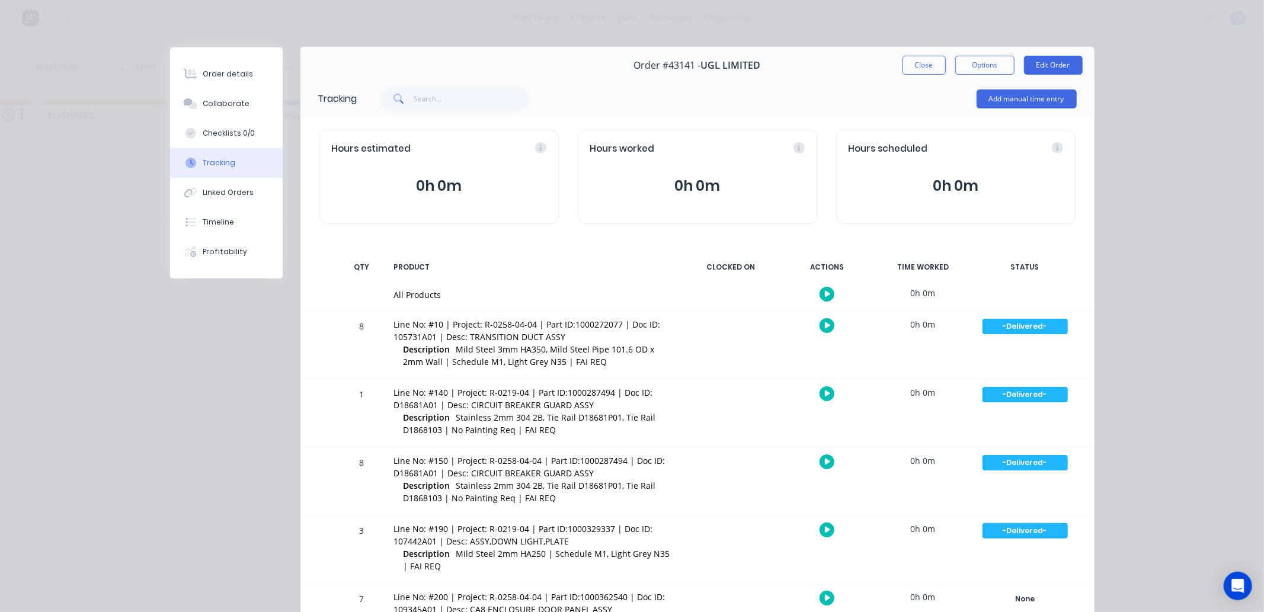
scroll to position [0, 0]
click at [916, 62] on button "Close" at bounding box center [924, 65] width 43 height 19
